Goal: Information Seeking & Learning: Learn about a topic

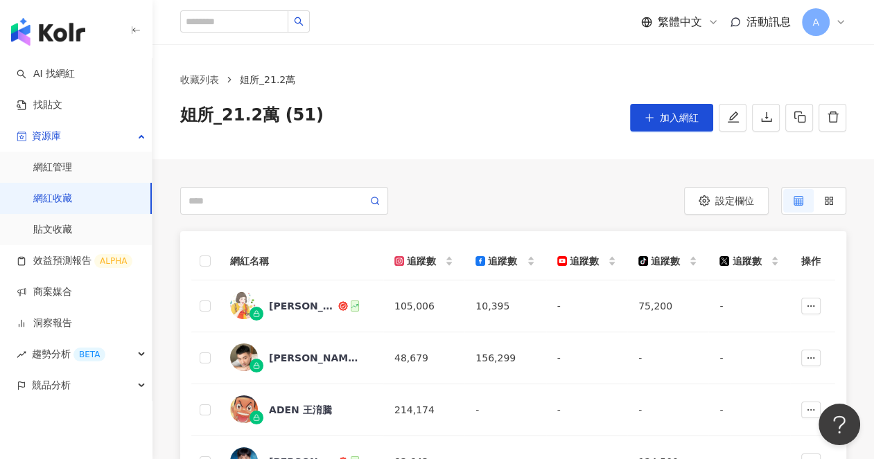
click at [838, 21] on icon at bounding box center [840, 22] width 11 height 11
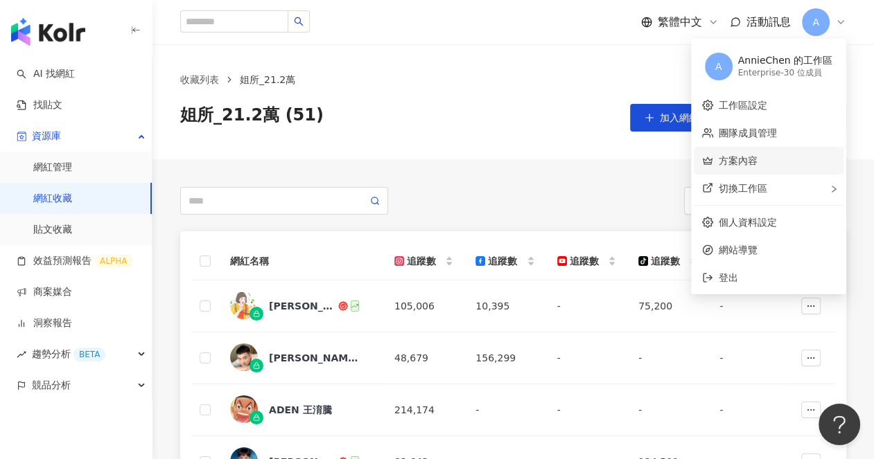
click at [753, 157] on link "方案內容" at bounding box center [737, 160] width 39 height 11
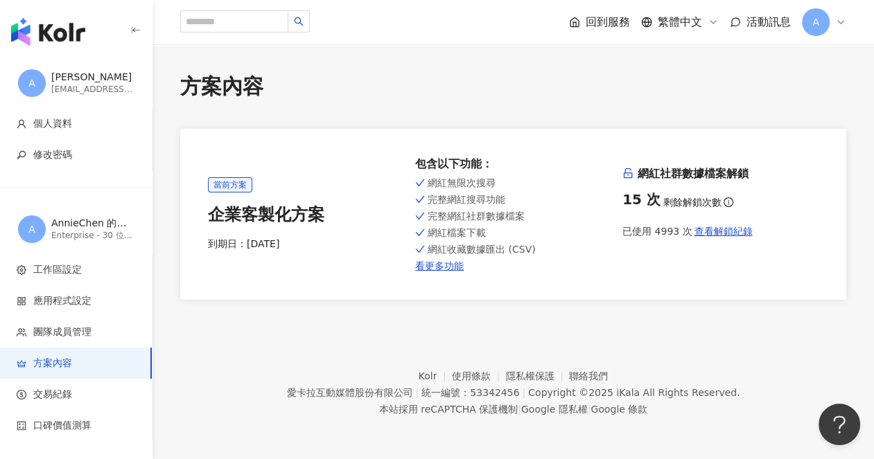
click at [845, 16] on div "A" at bounding box center [824, 22] width 44 height 28
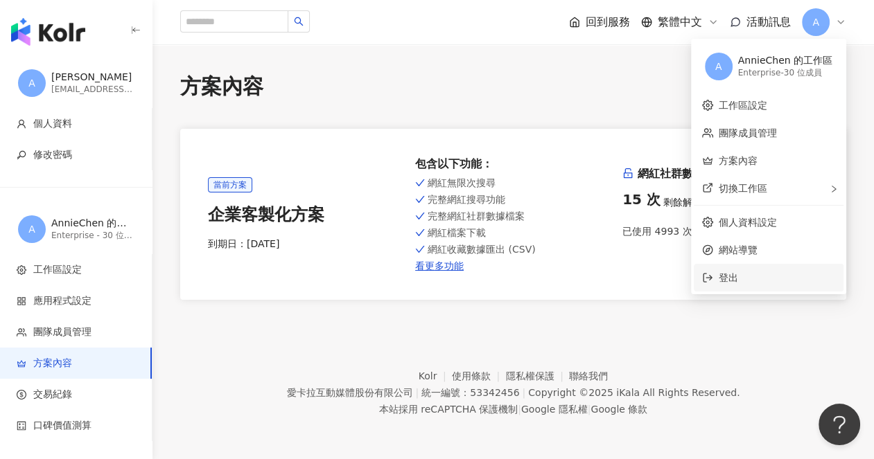
click at [729, 275] on span "登出" at bounding box center [727, 277] width 19 height 11
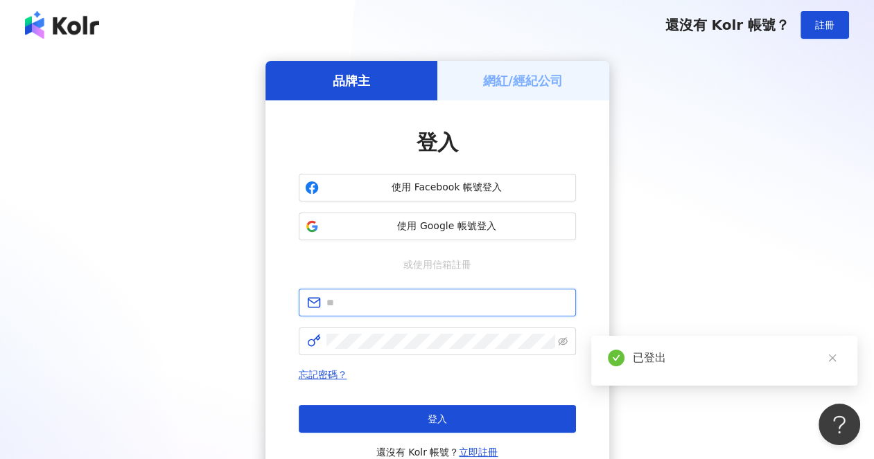
type input "**********"
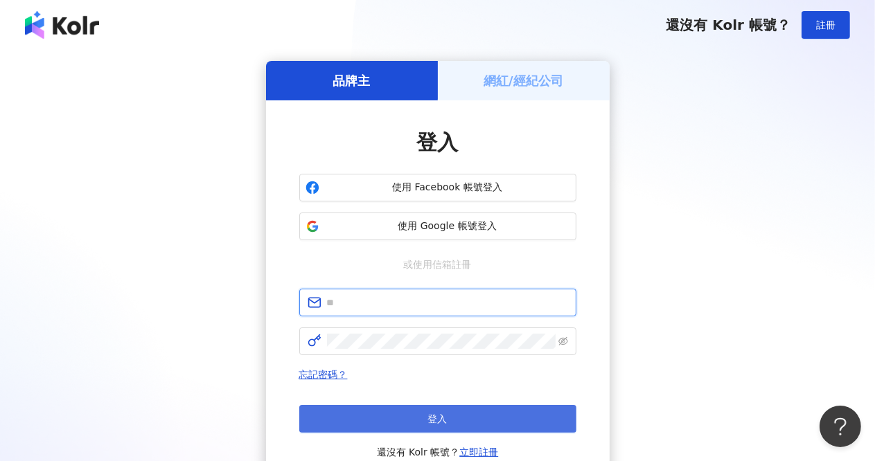
type input "**********"
click at [479, 421] on button "登入" at bounding box center [437, 419] width 277 height 28
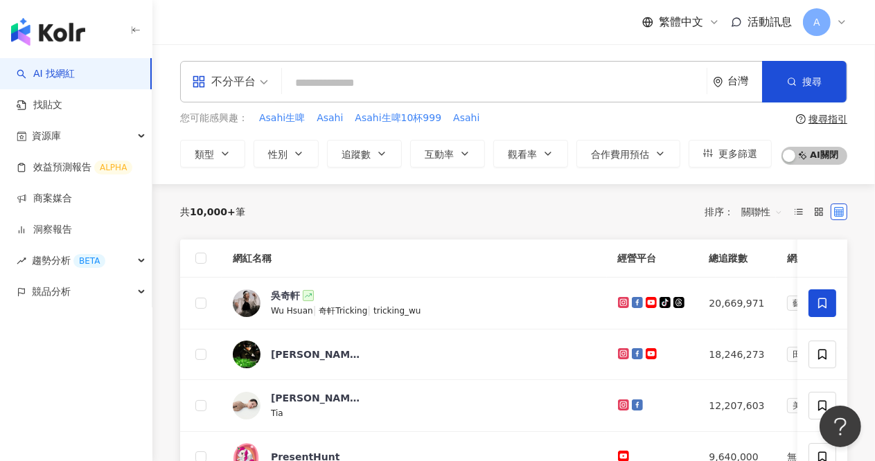
click at [418, 209] on div "共 10,000+ 筆 排序： 關聯性" at bounding box center [513, 212] width 667 height 22
click at [262, 84] on span "不分平台" at bounding box center [230, 82] width 76 height 22
click at [411, 80] on input "search" at bounding box center [495, 83] width 414 height 26
click at [744, 82] on div "台灣" at bounding box center [744, 82] width 35 height 12
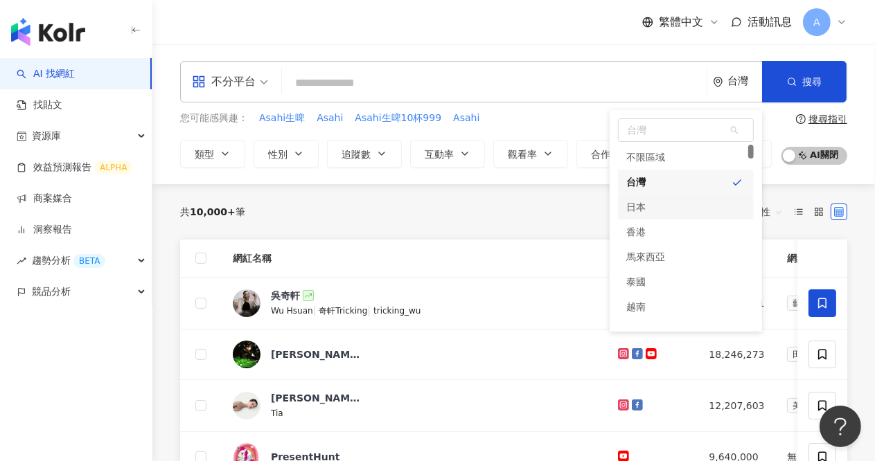
click at [452, 224] on div "共 10,000+ 筆 排序： 關聯性" at bounding box center [513, 211] width 667 height 55
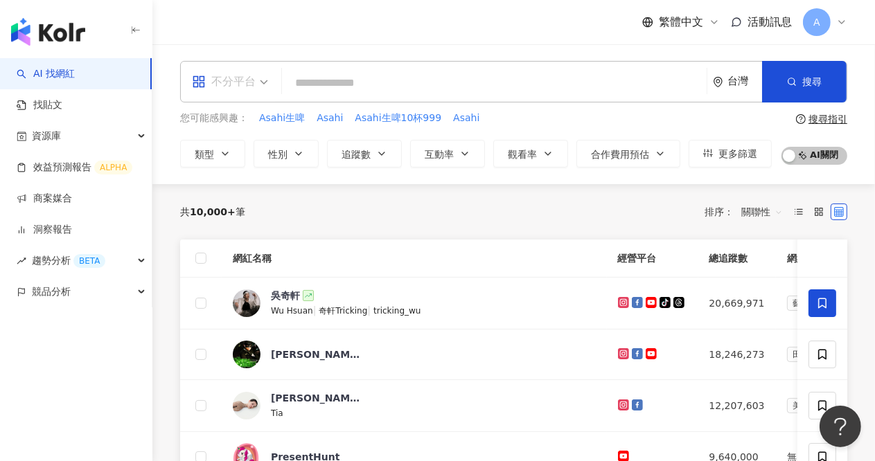
click at [256, 85] on span "不分平台" at bounding box center [230, 82] width 76 height 22
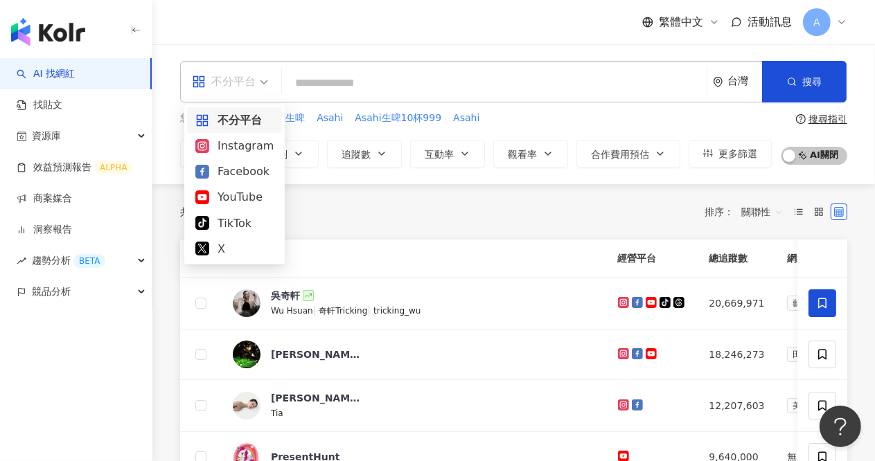
click at [327, 81] on input "search" at bounding box center [495, 83] width 414 height 26
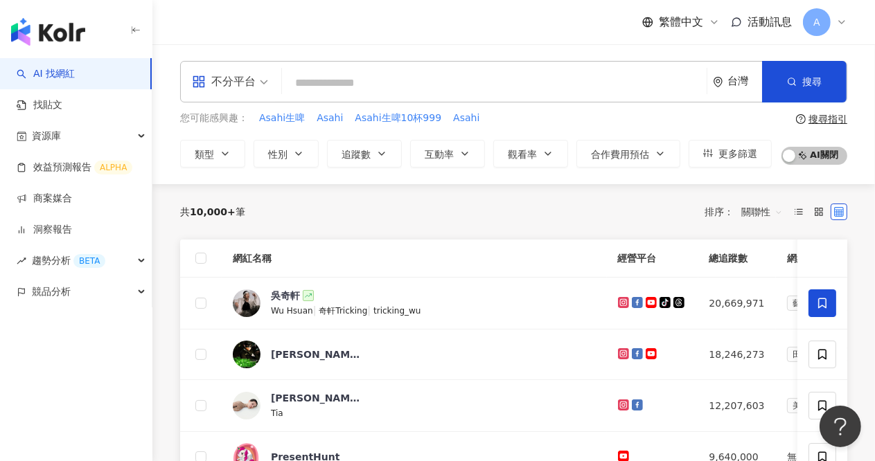
click at [256, 85] on span "不分平台" at bounding box center [230, 82] width 76 height 22
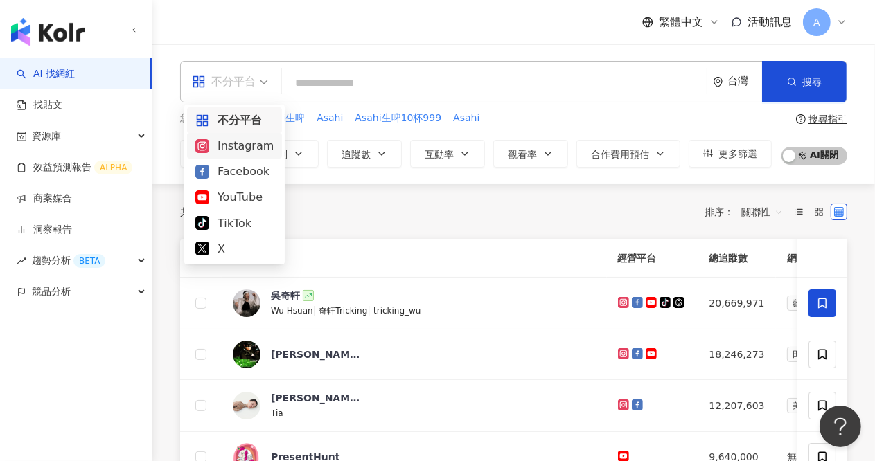
click at [246, 156] on div "Instagram" at bounding box center [234, 146] width 95 height 26
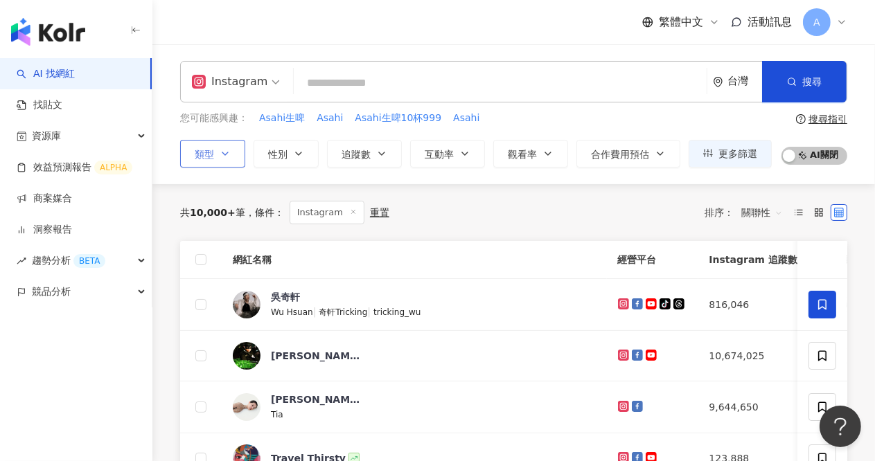
click at [221, 152] on icon "button" at bounding box center [225, 153] width 11 height 11
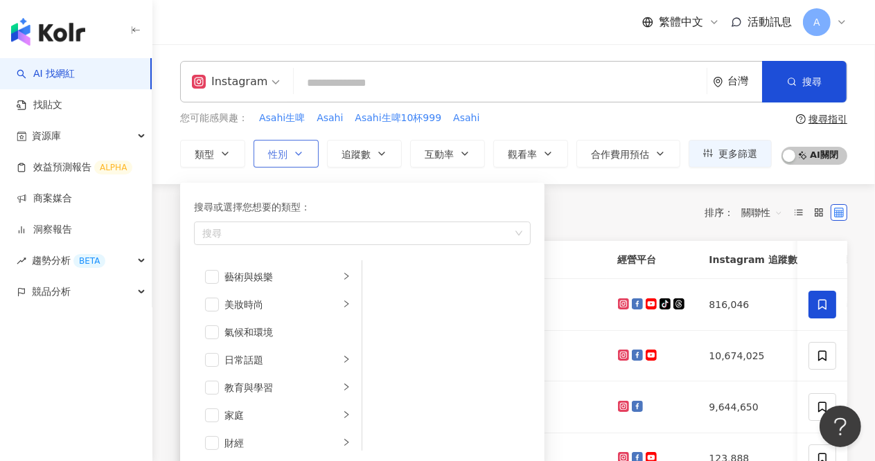
click at [297, 155] on icon "button" at bounding box center [298, 153] width 11 height 11
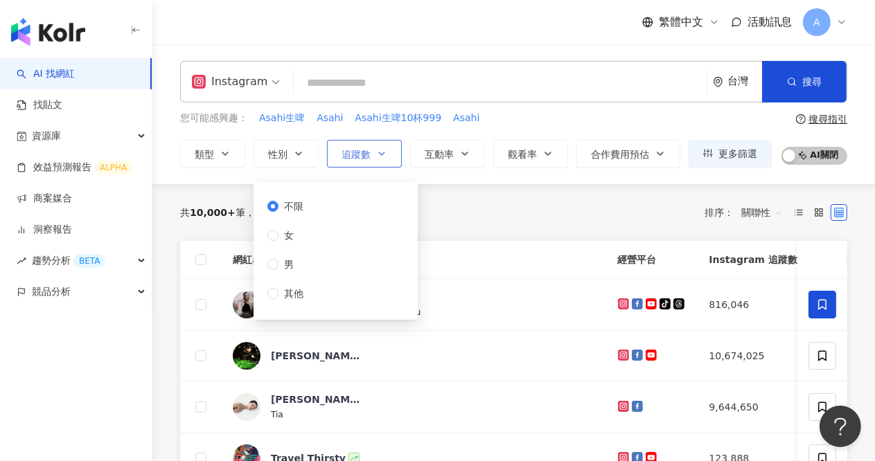
click at [373, 147] on button "追蹤數" at bounding box center [364, 154] width 75 height 28
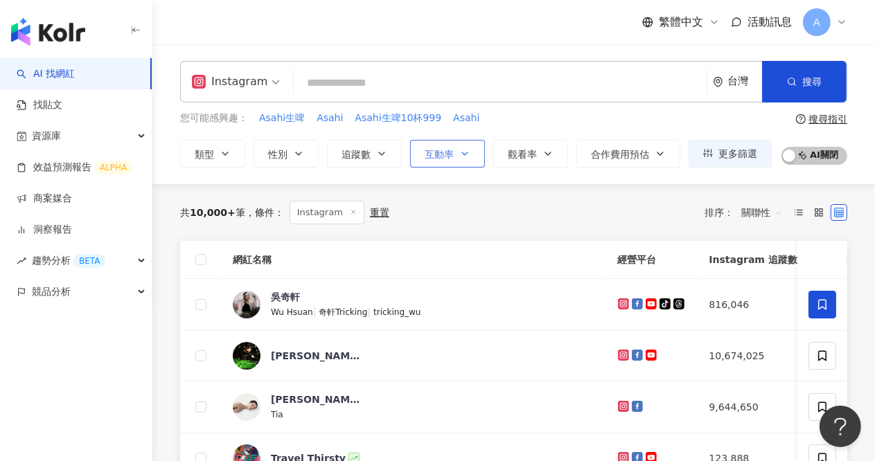
click at [443, 149] on span "互動率" at bounding box center [439, 154] width 29 height 11
click at [529, 157] on span "觀看率" at bounding box center [522, 154] width 29 height 11
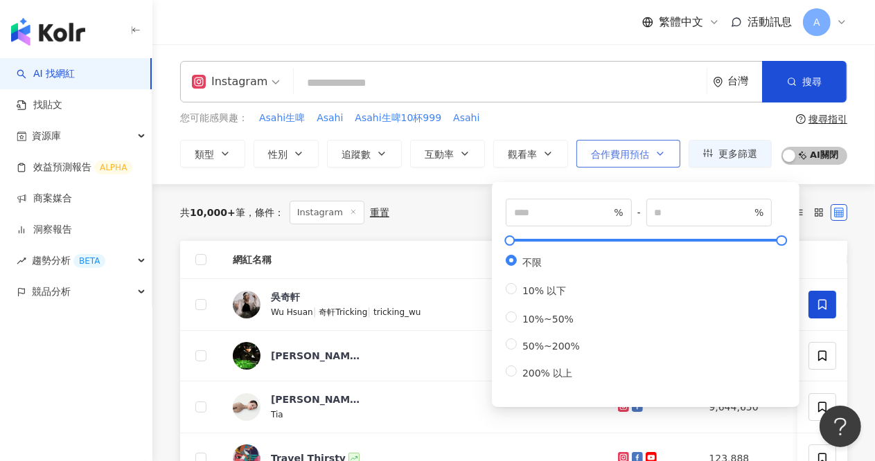
click at [637, 161] on button "合作費用預估" at bounding box center [628, 154] width 104 height 28
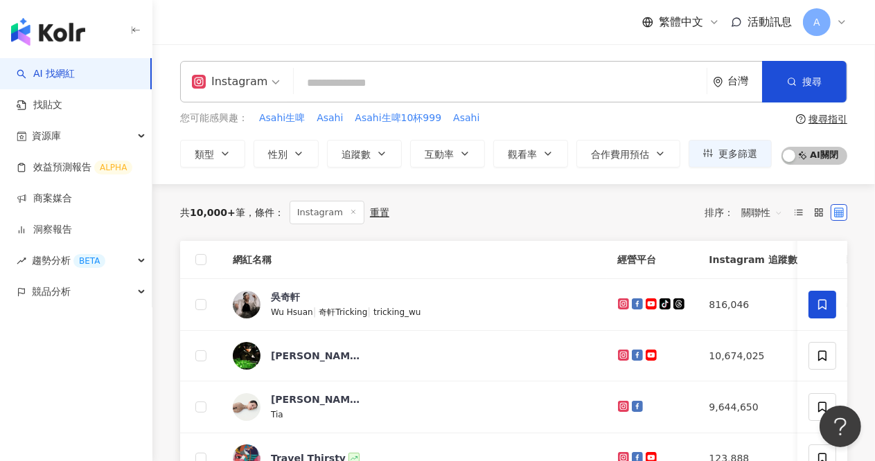
click at [723, 239] on div "共 10,000+ 筆 條件 ： Instagram 重置 排序： 關聯性" at bounding box center [513, 212] width 667 height 57
click at [732, 154] on span "更多篩選" at bounding box center [737, 153] width 39 height 11
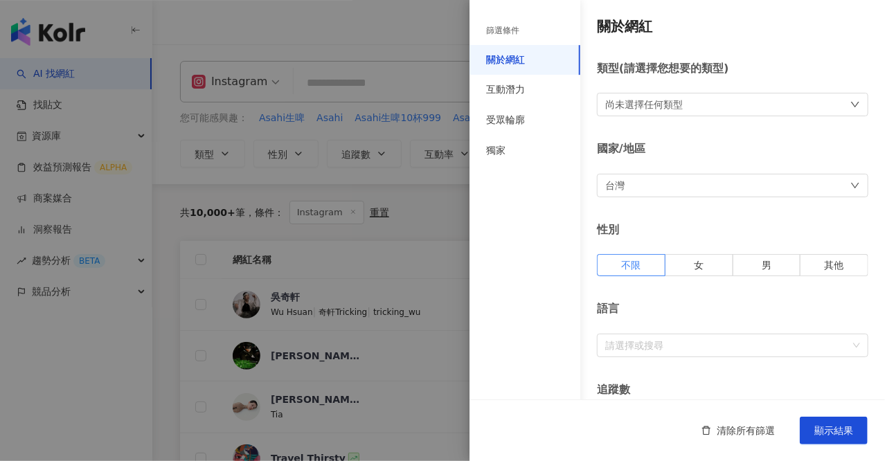
click at [455, 217] on div at bounding box center [442, 230] width 885 height 461
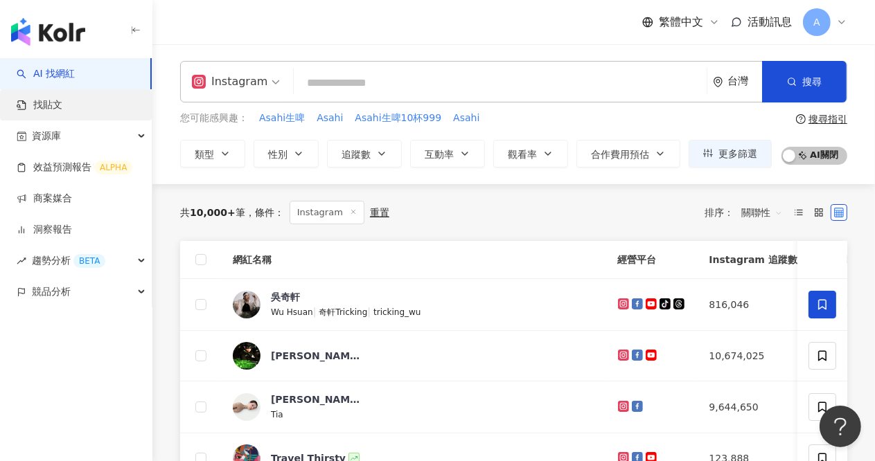
click at [62, 103] on link "找貼文" at bounding box center [40, 105] width 46 height 14
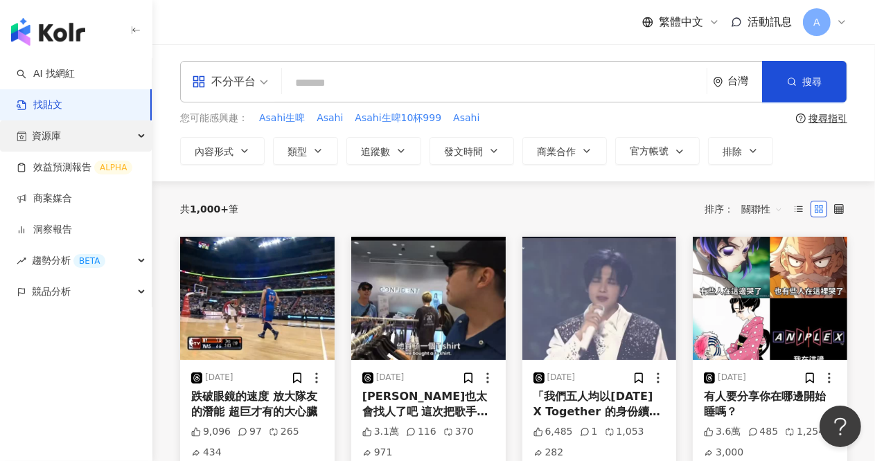
click at [117, 137] on div "資源庫" at bounding box center [76, 136] width 152 height 31
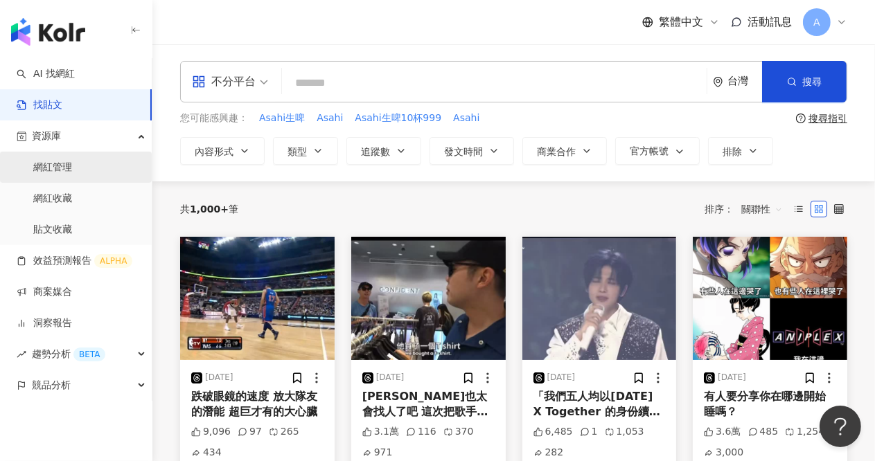
click at [72, 175] on link "網紅管理" at bounding box center [52, 168] width 39 height 14
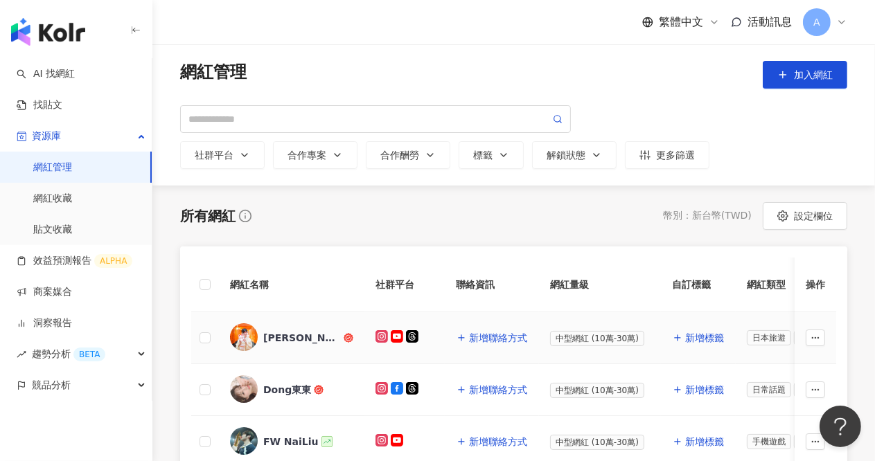
click at [297, 337] on div "Vivi's Life Journey" at bounding box center [302, 338] width 78 height 14
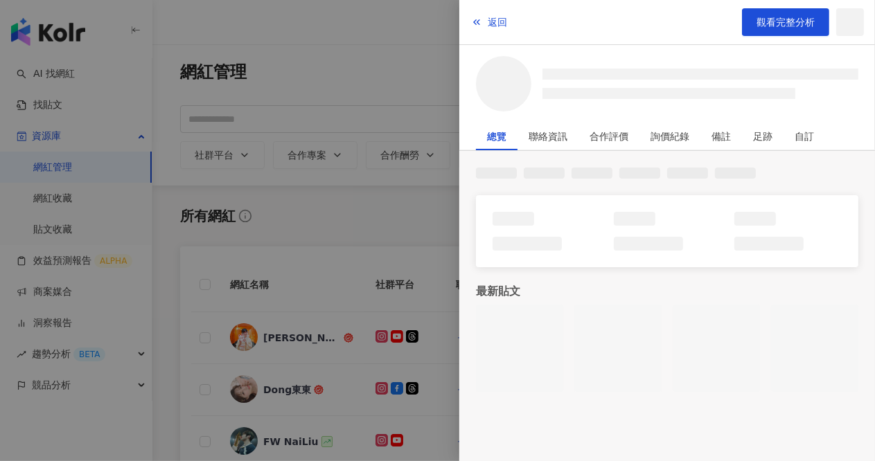
click at [341, 218] on div at bounding box center [437, 230] width 875 height 461
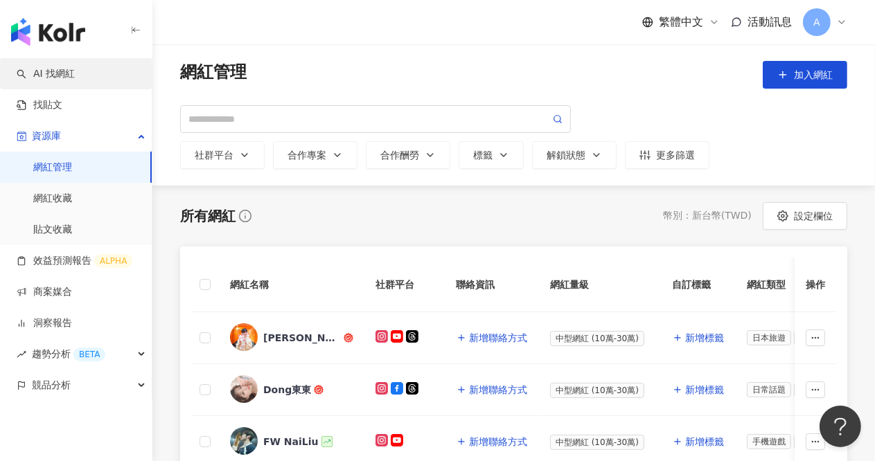
click at [59, 67] on link "AI 找網紅" at bounding box center [46, 74] width 58 height 14
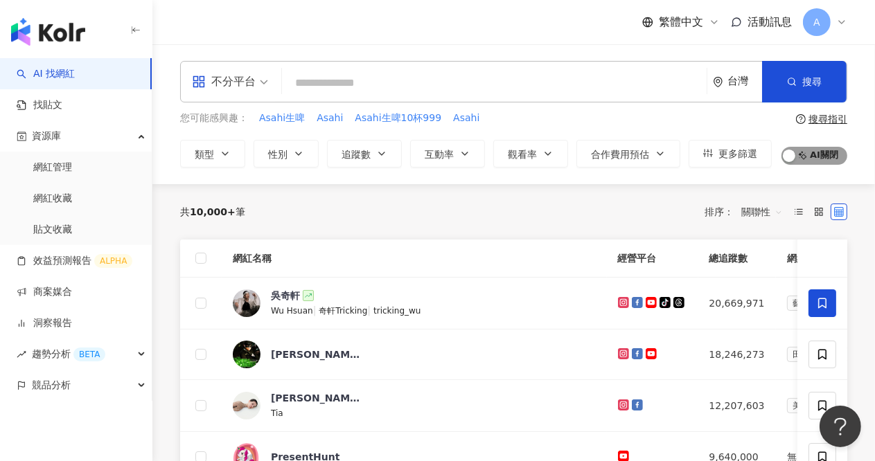
click at [823, 150] on span "AI 開啟 AI 關閉" at bounding box center [815, 156] width 66 height 18
click at [809, 150] on span "AI 開啟 AI 關閉" at bounding box center [815, 156] width 66 height 18
click at [283, 289] on div "吳奇軒" at bounding box center [285, 296] width 29 height 14
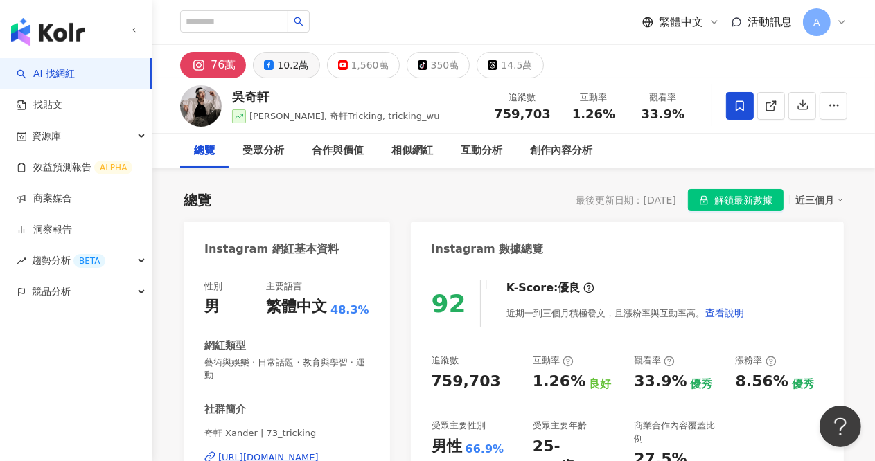
click at [291, 66] on div "10.2萬" at bounding box center [292, 64] width 31 height 19
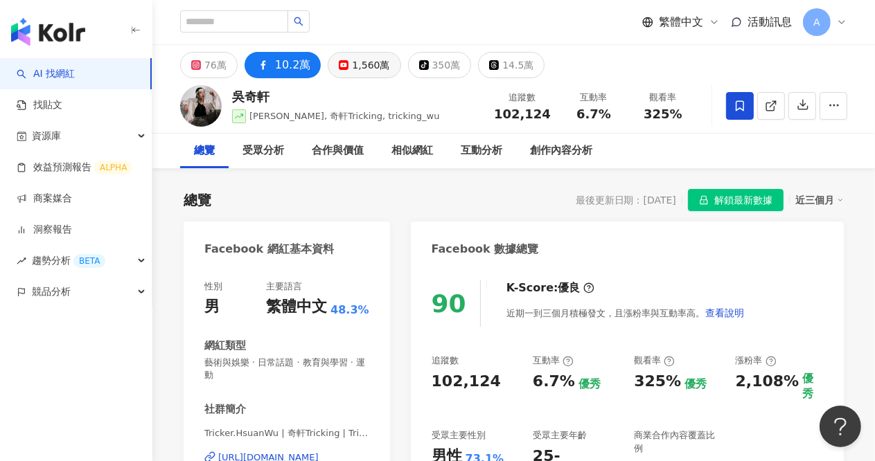
click at [360, 66] on div "1,560萬" at bounding box center [370, 64] width 37 height 19
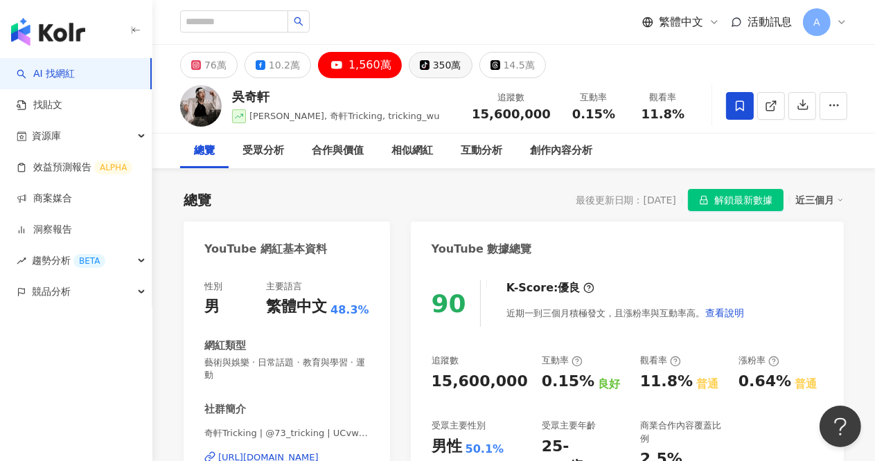
click at [446, 67] on div "350萬" at bounding box center [447, 64] width 28 height 19
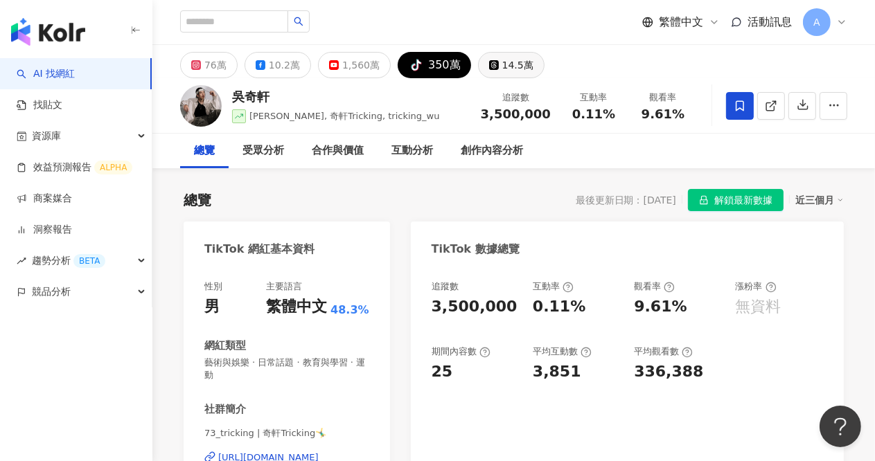
click at [502, 62] on div "14.5萬" at bounding box center [517, 64] width 31 height 19
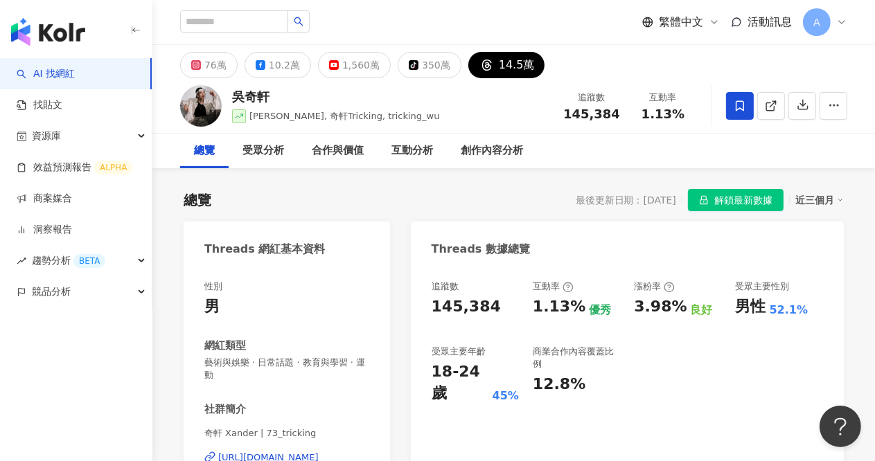
click at [283, 199] on div "總覽 最後更新日期：[DATE] 解鎖最新數據 近三個月" at bounding box center [514, 200] width 660 height 22
click at [843, 24] on icon at bounding box center [841, 22] width 11 height 11
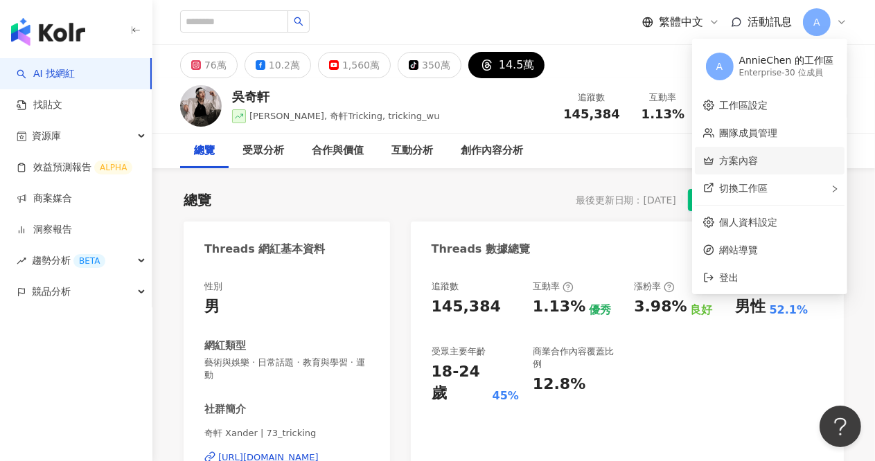
click at [750, 159] on link "方案內容" at bounding box center [739, 160] width 39 height 11
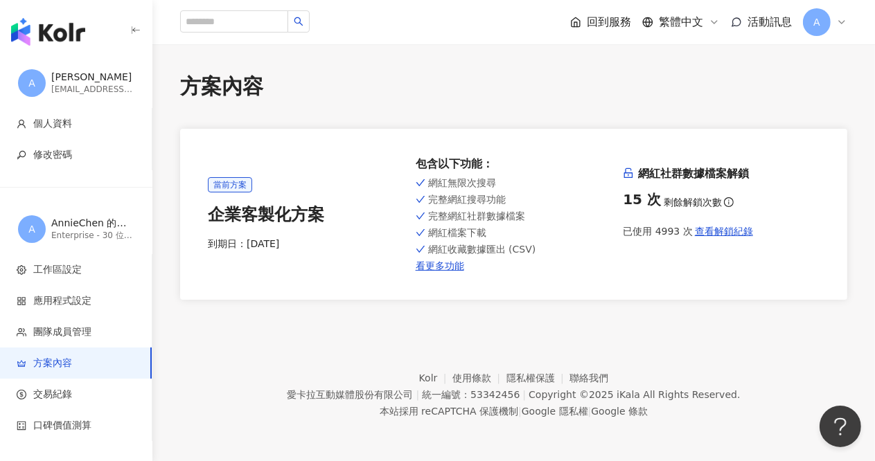
click at [845, 19] on icon at bounding box center [841, 22] width 11 height 11
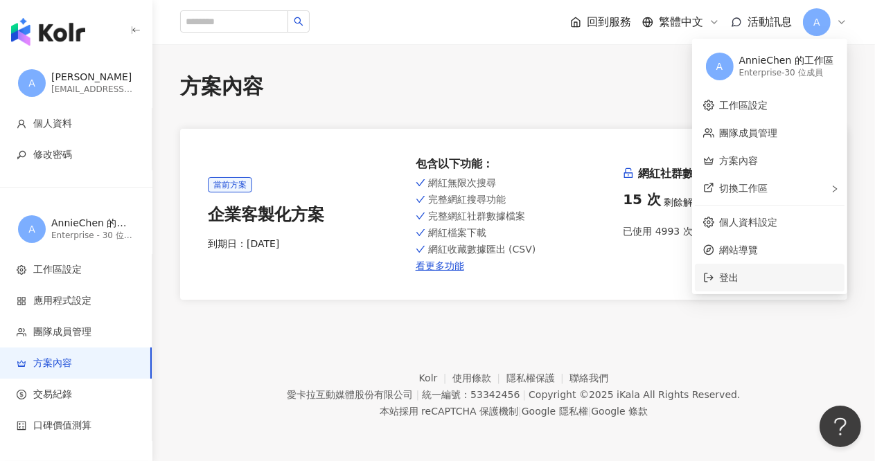
click at [739, 283] on span "登出" at bounding box center [729, 277] width 19 height 11
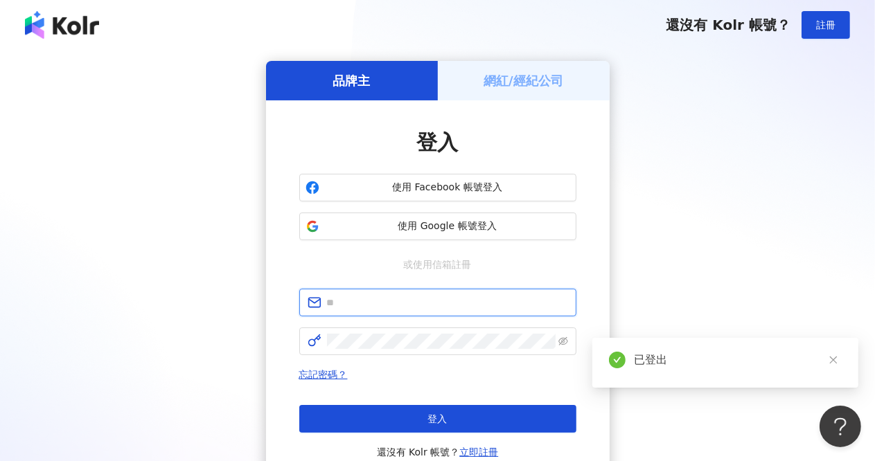
type input "**********"
